Goal: Task Accomplishment & Management: Manage account settings

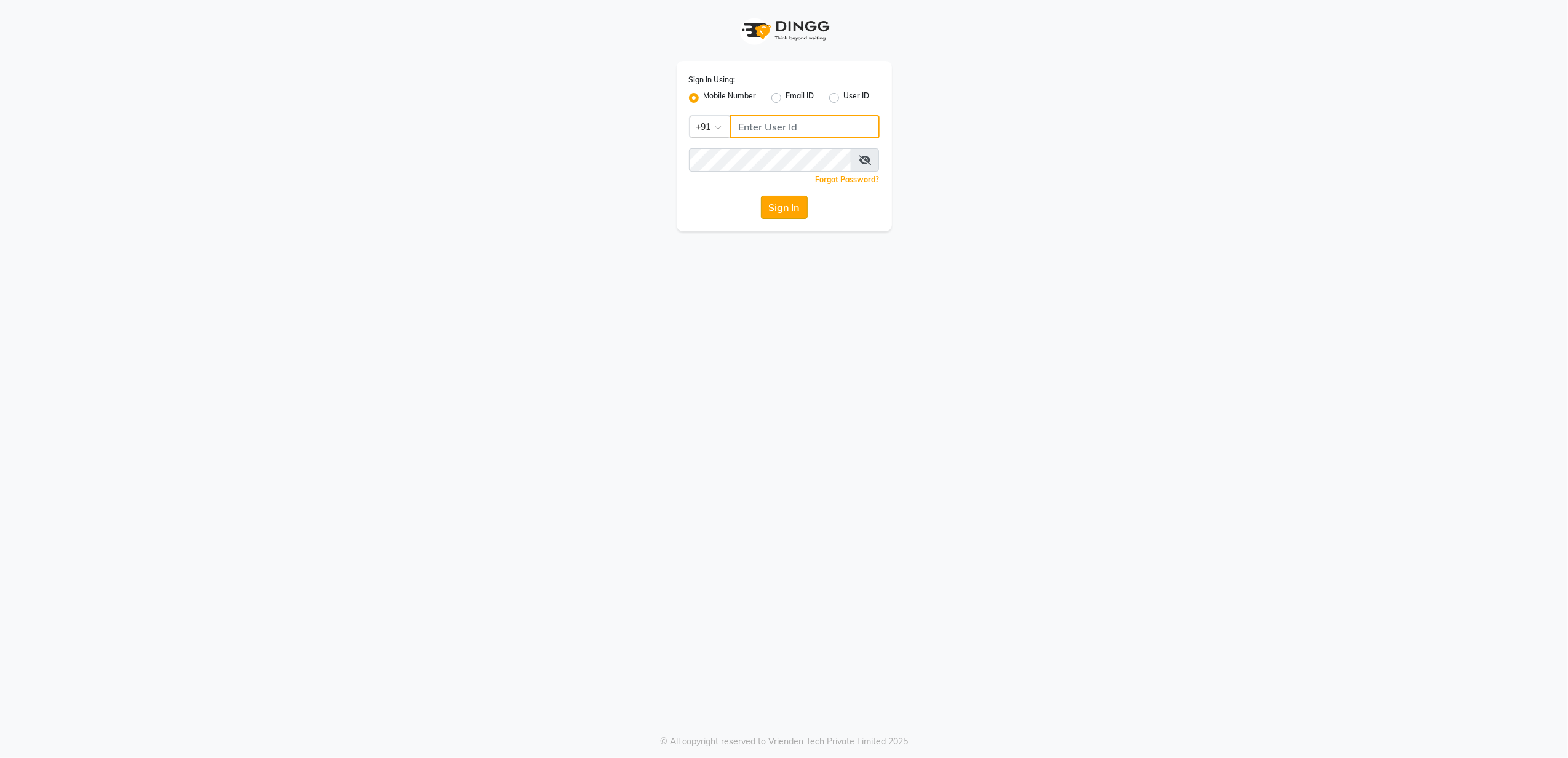
type input "8010688556"
click at [788, 219] on button "Sign In" at bounding box center [783, 207] width 46 height 24
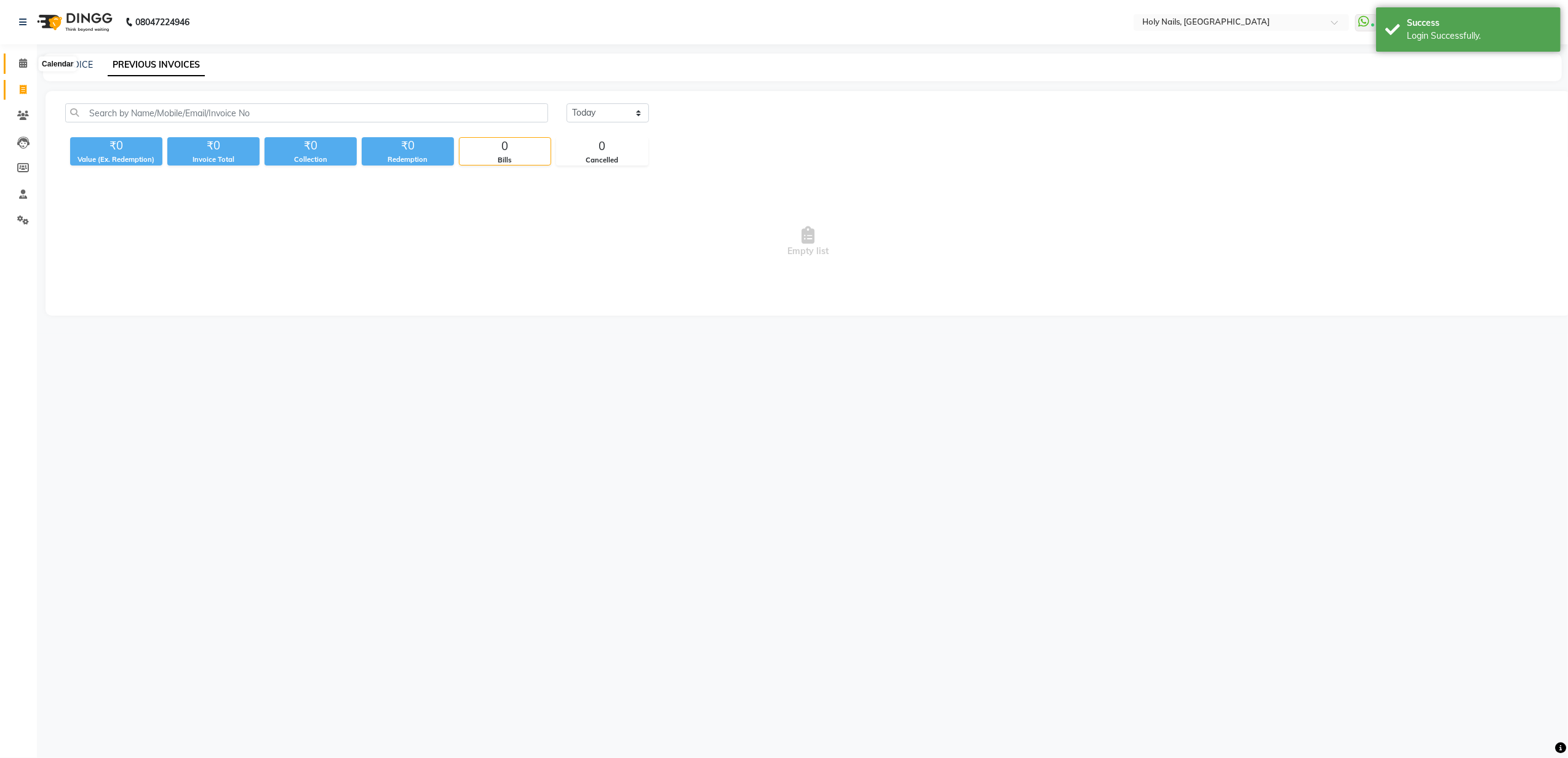
drag, startPoint x: 20, startPoint y: 59, endPoint x: 36, endPoint y: 69, distance: 18.9
click at [20, 59] on icon at bounding box center [23, 63] width 8 height 9
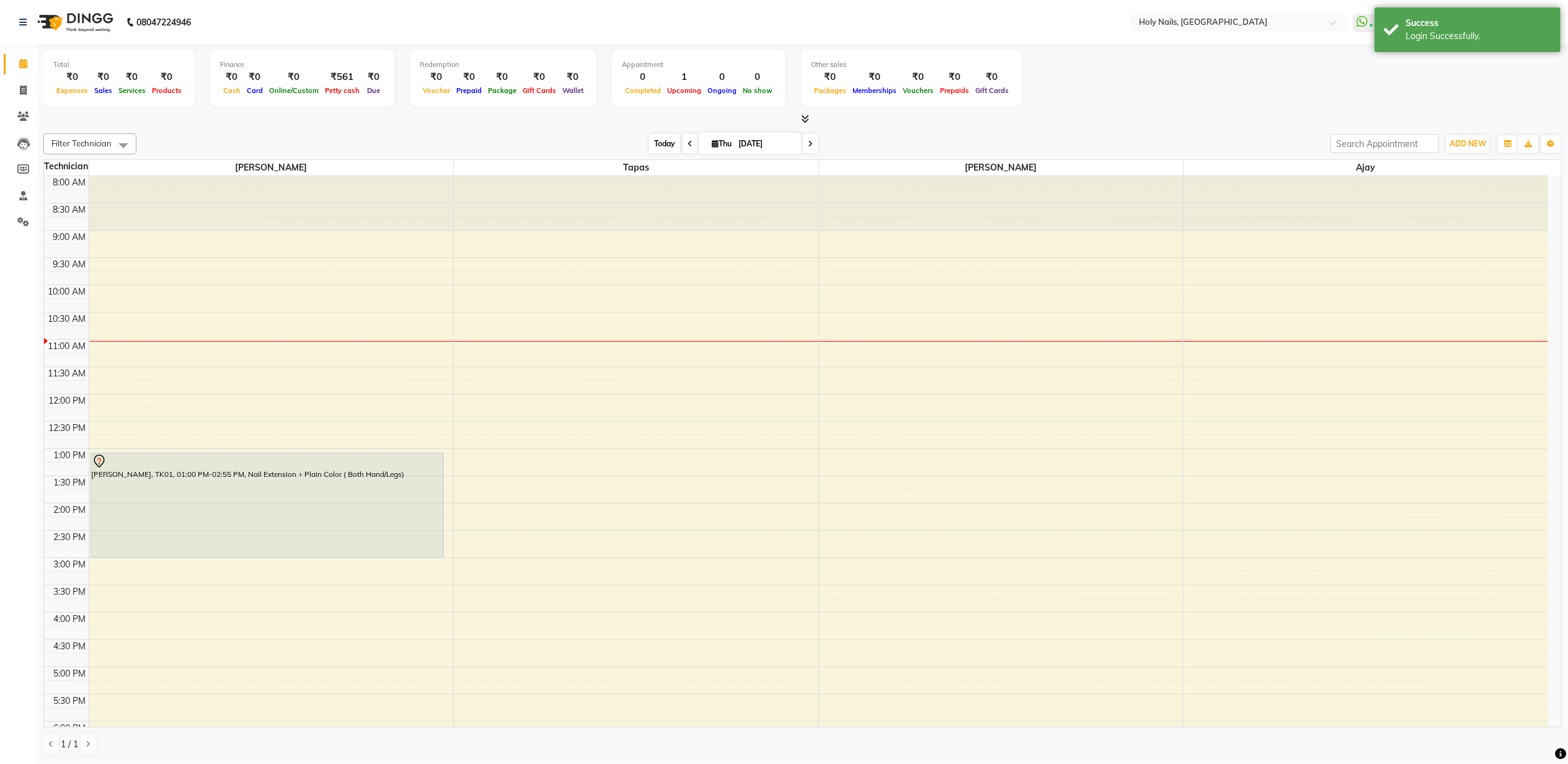
click at [665, 144] on span "Today" at bounding box center [665, 143] width 31 height 19
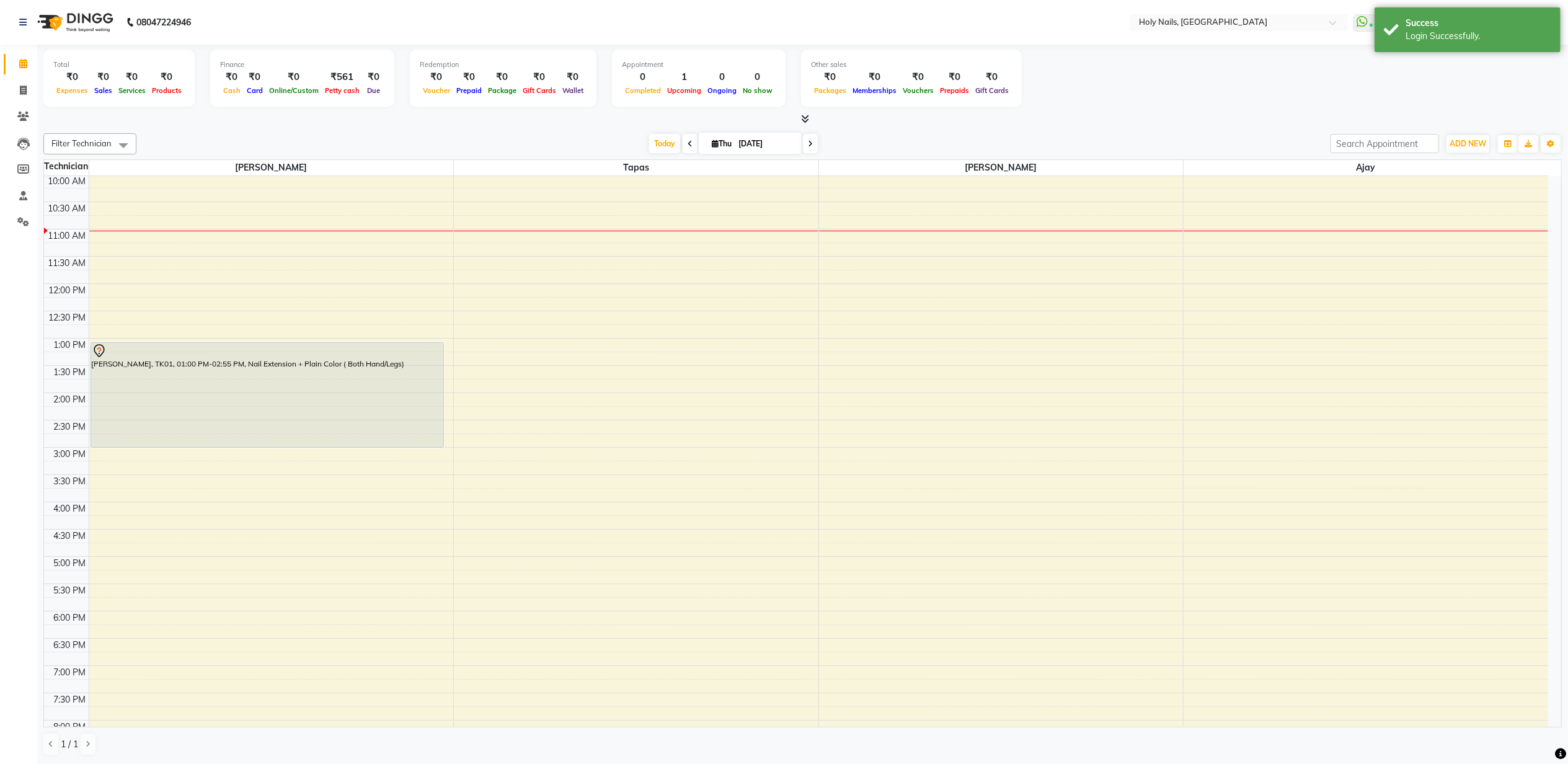
click at [683, 148] on span at bounding box center [690, 143] width 15 height 19
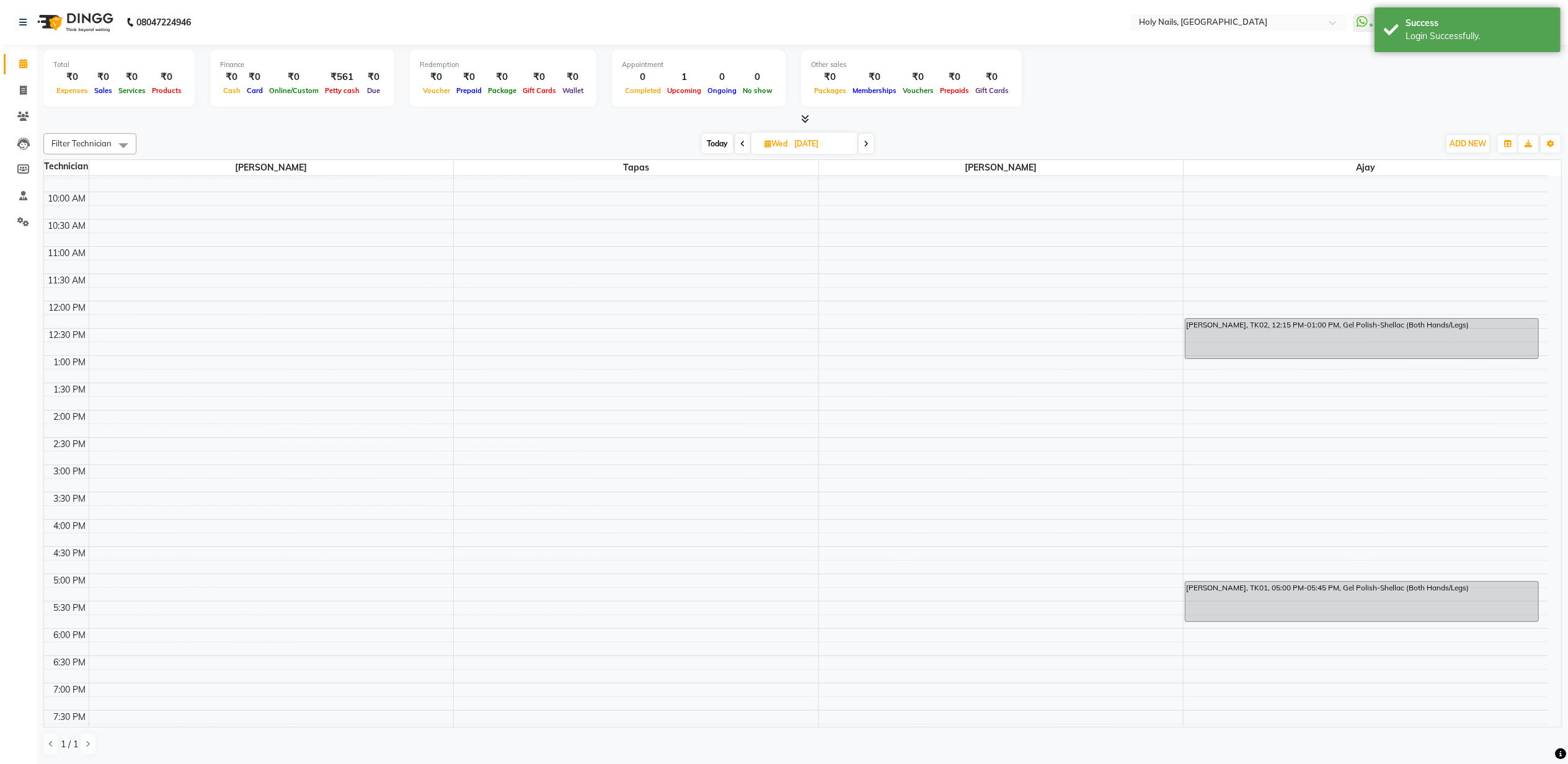
scroll to position [0, 0]
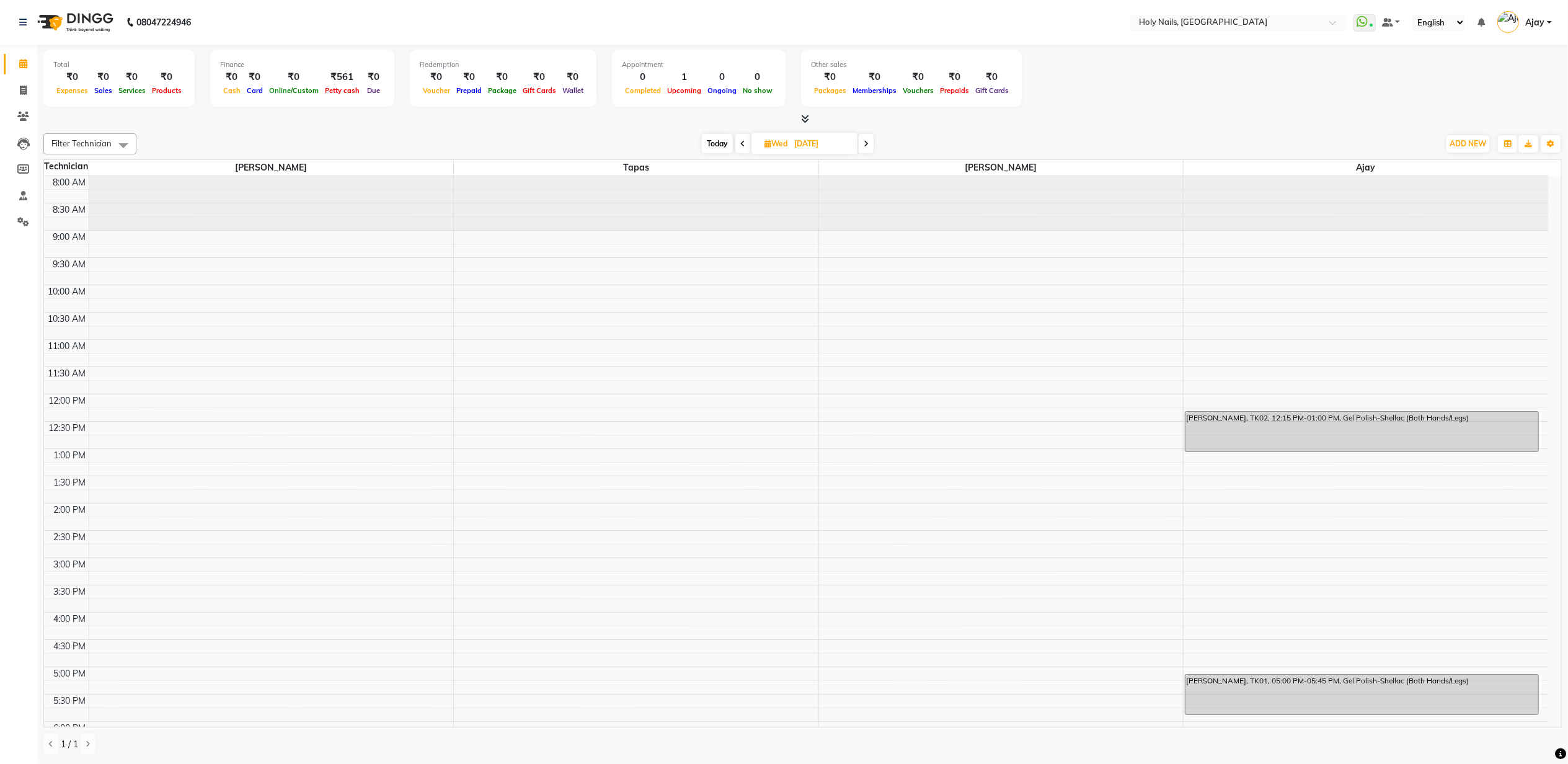
click at [740, 145] on icon at bounding box center [743, 144] width 5 height 7
type input "[DATE]"
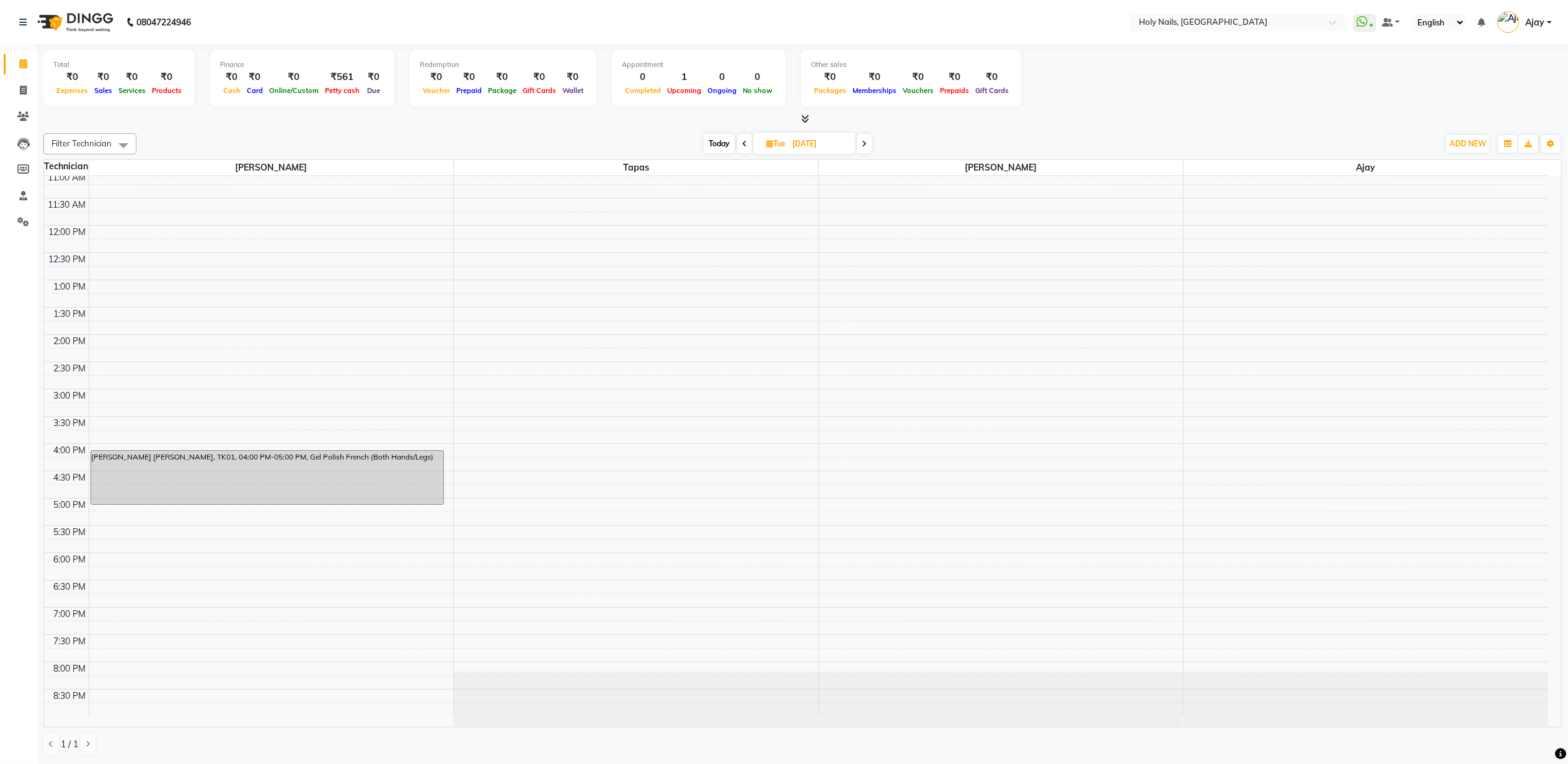
scroll to position [1, 0]
